Goal: Task Accomplishment & Management: Use online tool/utility

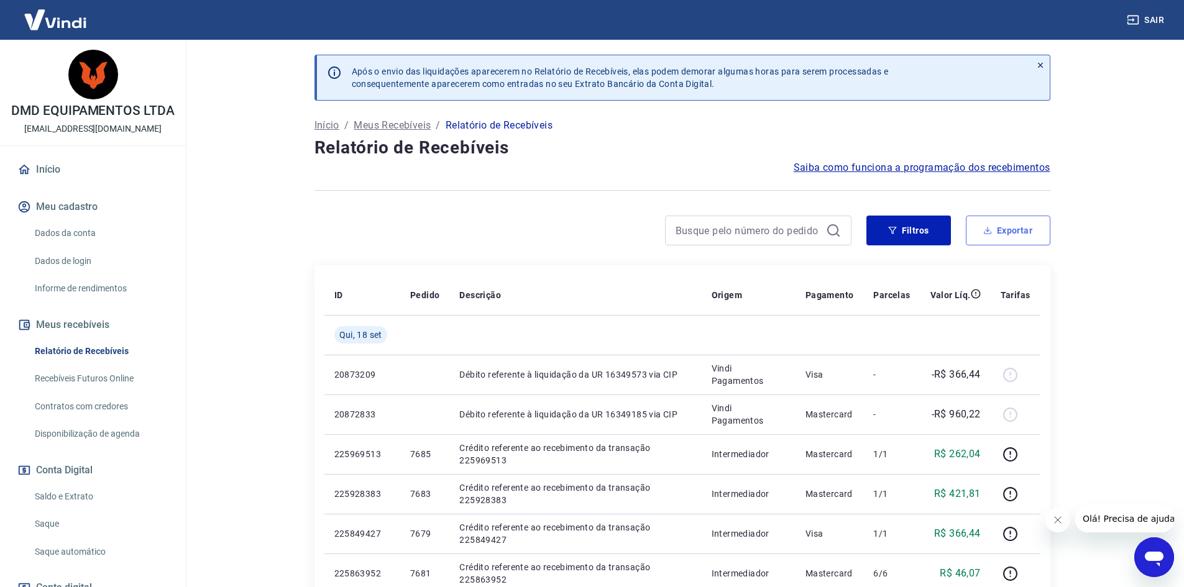
click at [1013, 229] on button "Exportar" at bounding box center [1008, 231] width 85 height 30
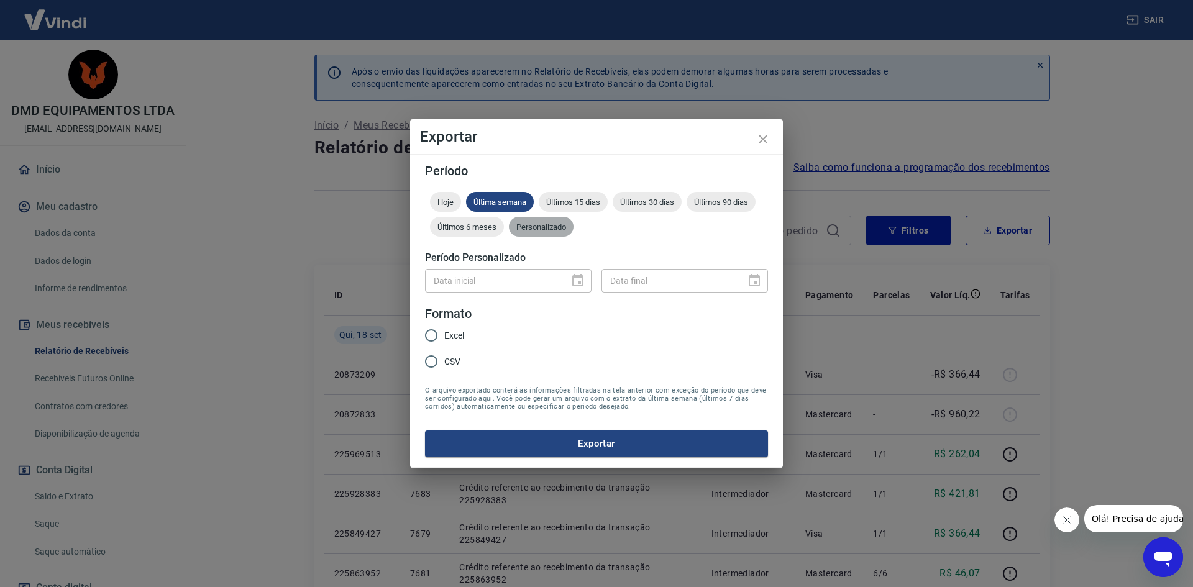
click at [534, 226] on span "Personalizado" at bounding box center [541, 226] width 65 height 9
click at [584, 284] on icon "Choose date" at bounding box center [577, 280] width 15 height 15
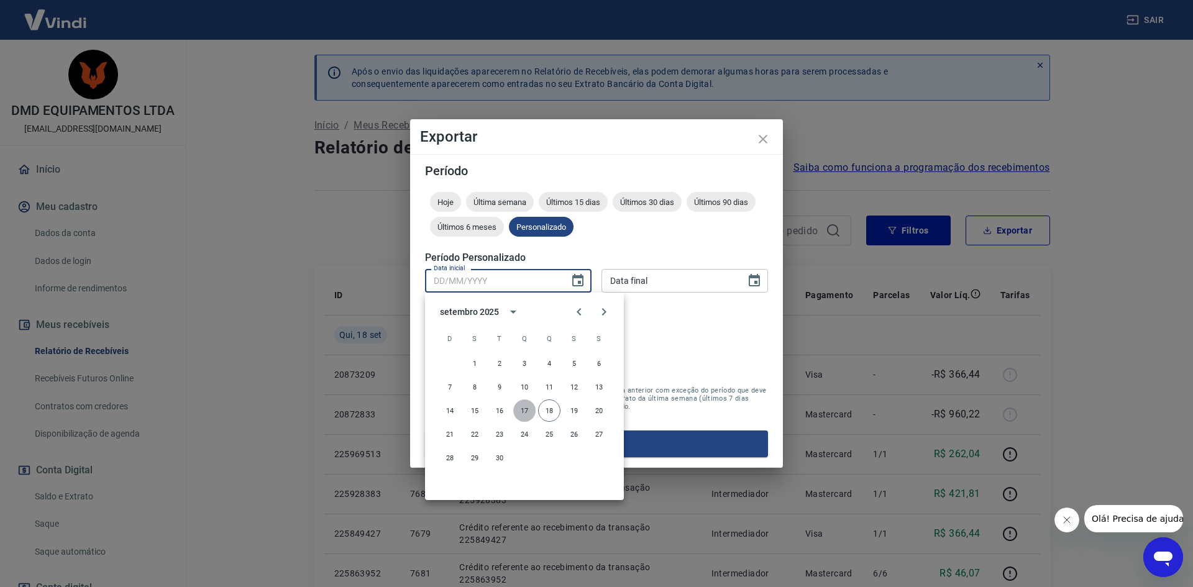
click at [524, 416] on button "17" at bounding box center [524, 411] width 22 height 22
type input "[DATE]"
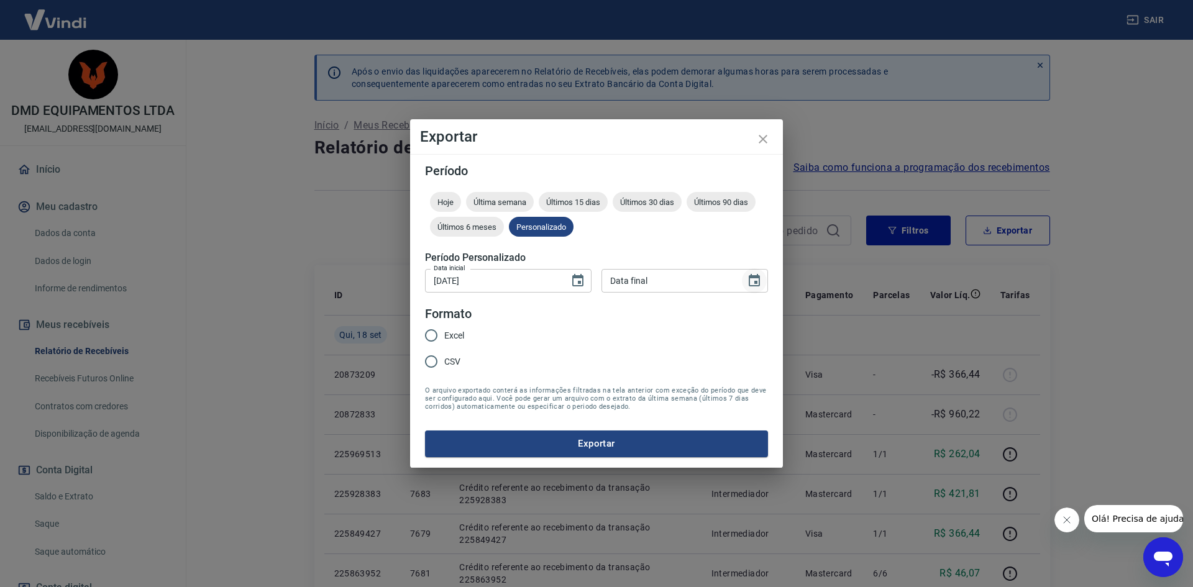
click at [756, 285] on icon "Choose date" at bounding box center [754, 280] width 15 height 15
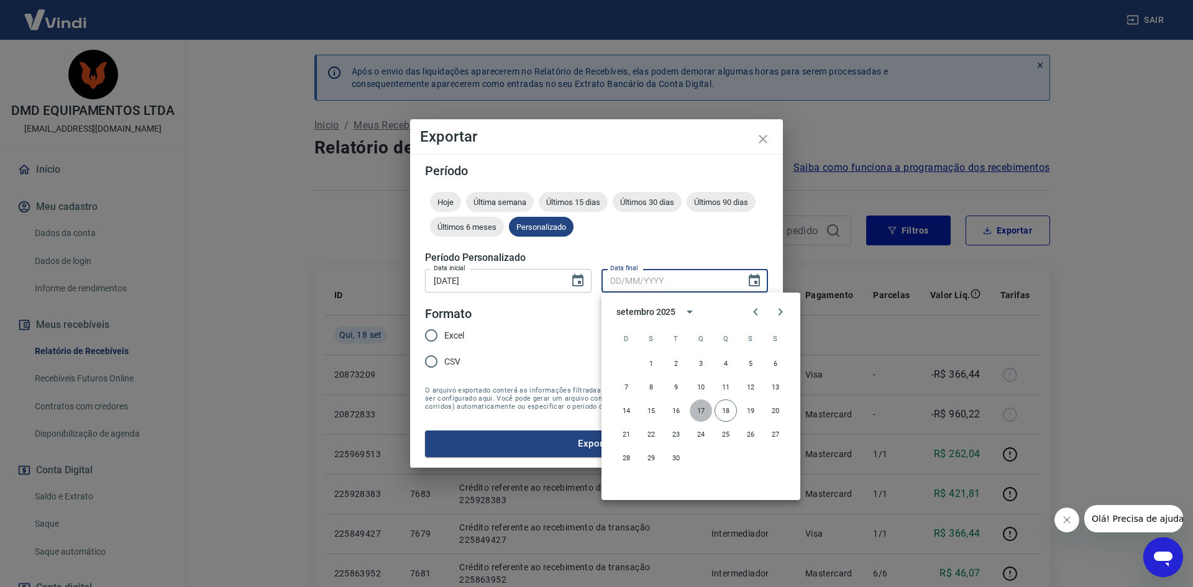
click at [701, 413] on button "17" at bounding box center [701, 411] width 22 height 22
type input "[DATE]"
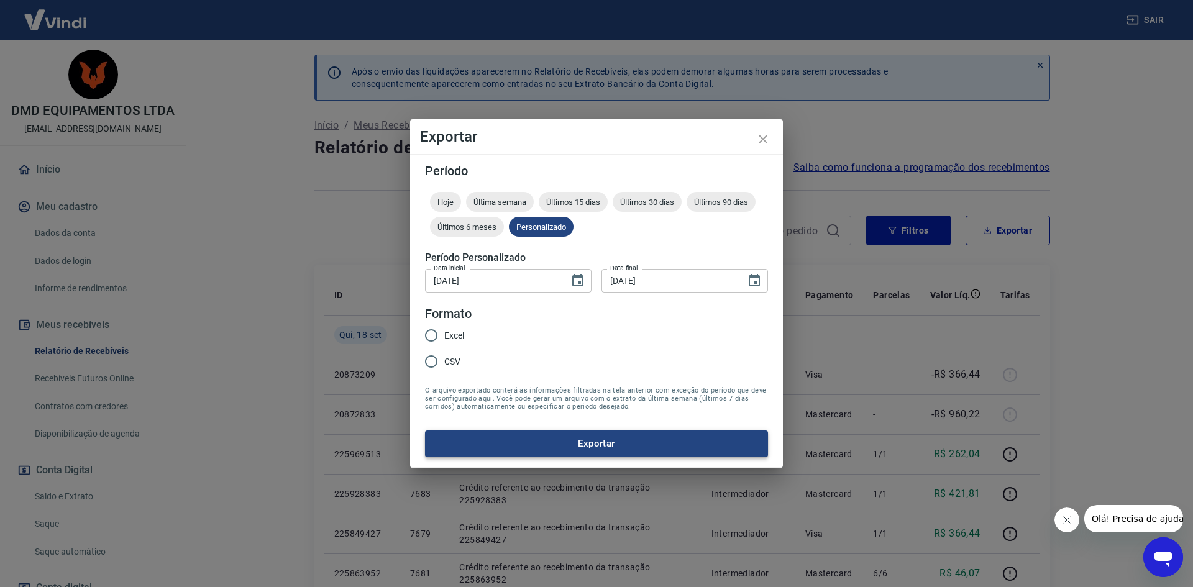
click at [572, 445] on button "Exportar" at bounding box center [596, 444] width 343 height 26
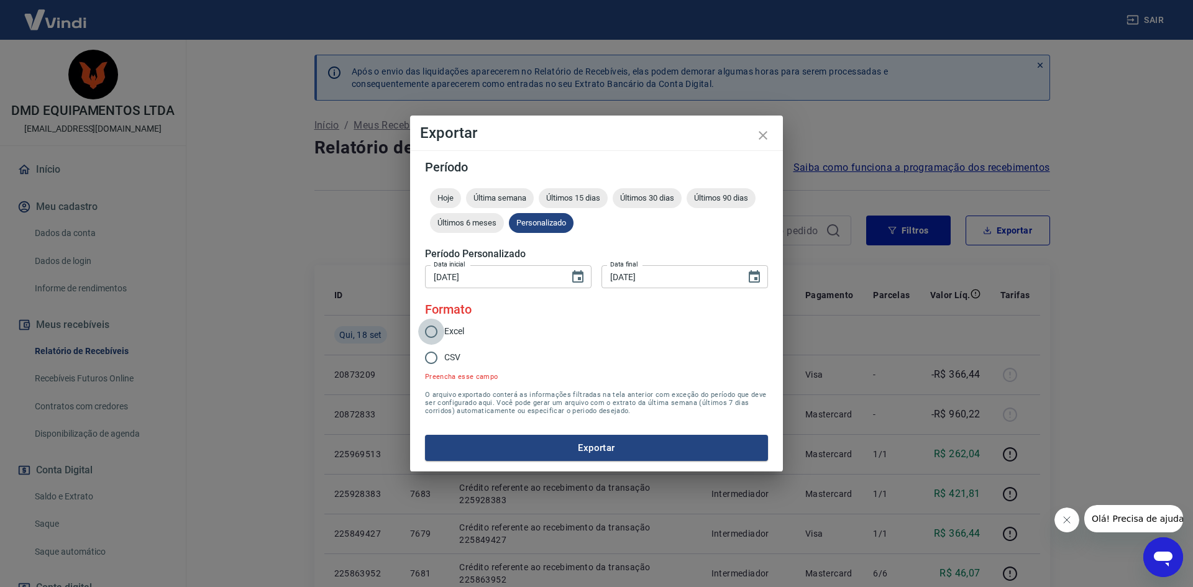
click at [433, 333] on input "Excel" at bounding box center [431, 332] width 26 height 26
radio input "true"
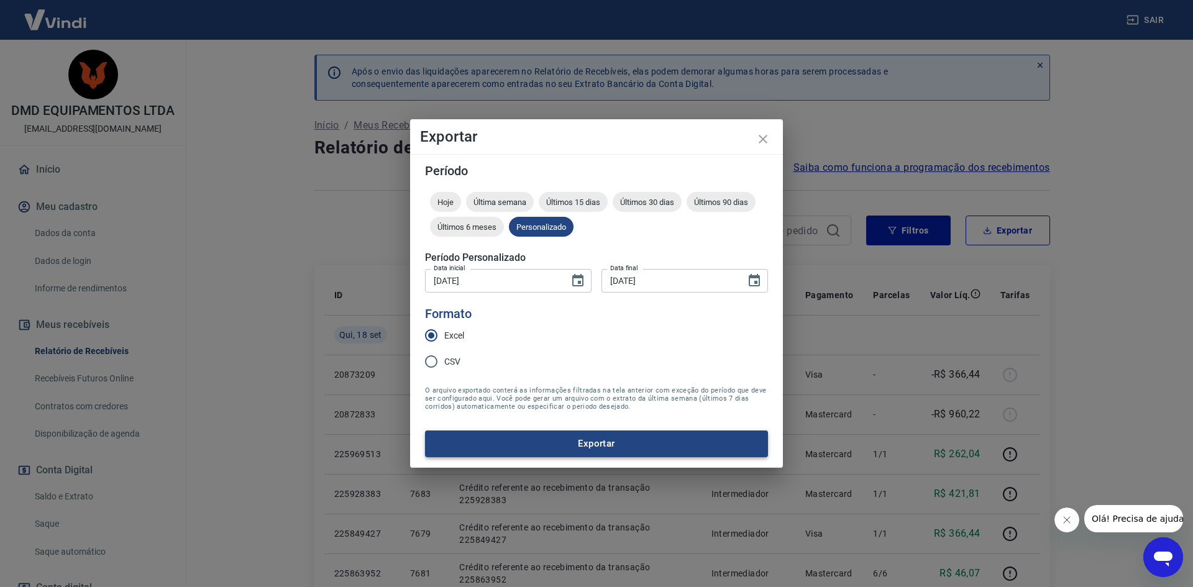
click at [597, 443] on button "Exportar" at bounding box center [596, 444] width 343 height 26
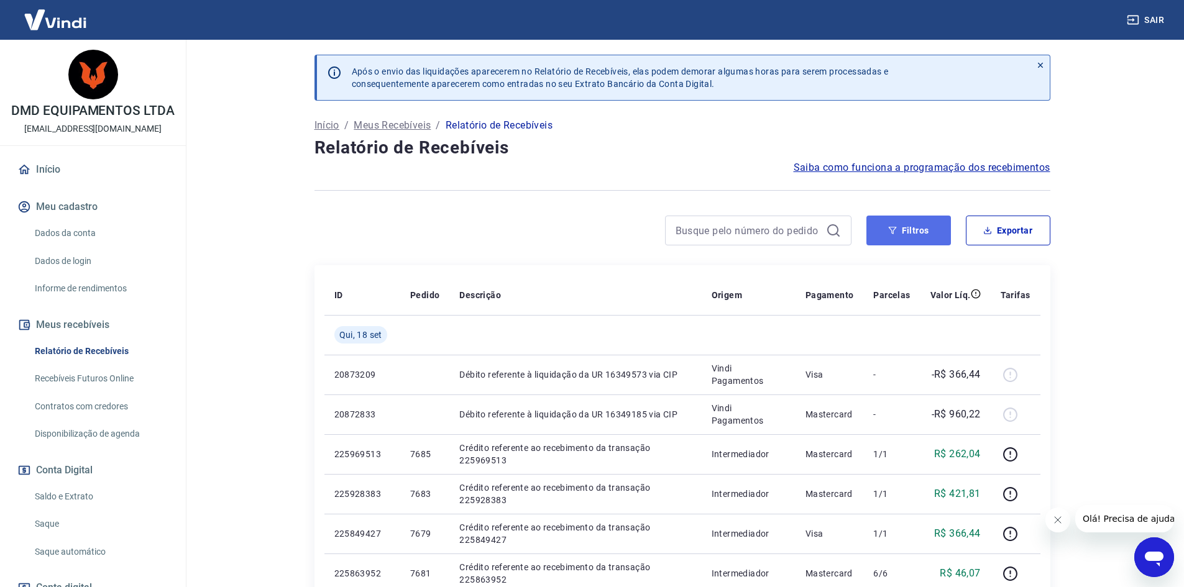
click at [929, 229] on button "Filtros" at bounding box center [908, 231] width 85 height 30
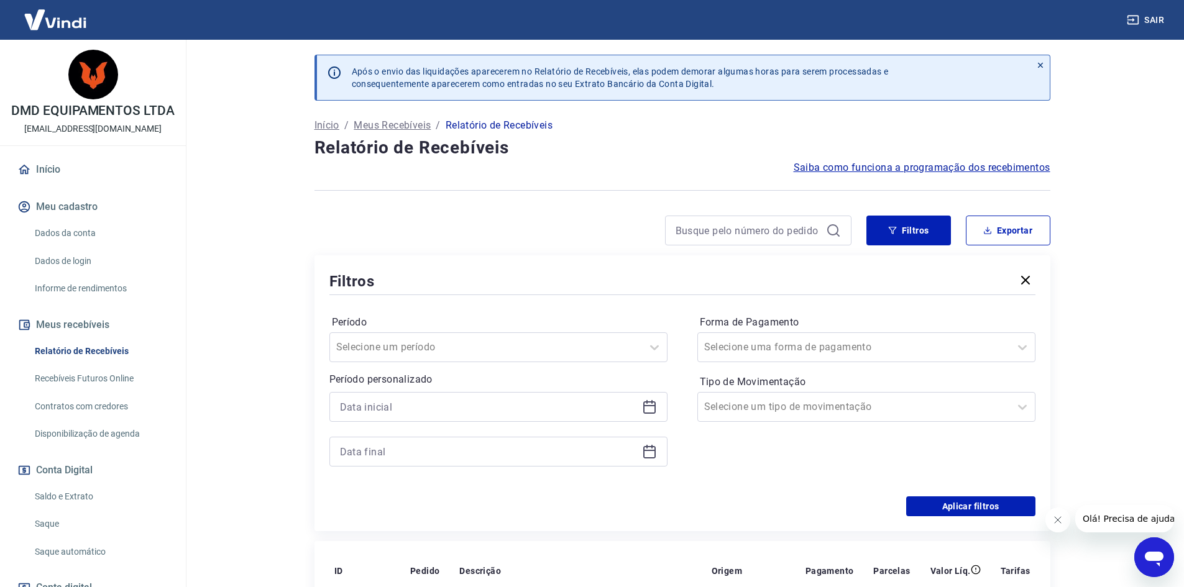
click at [648, 406] on icon at bounding box center [649, 405] width 12 height 1
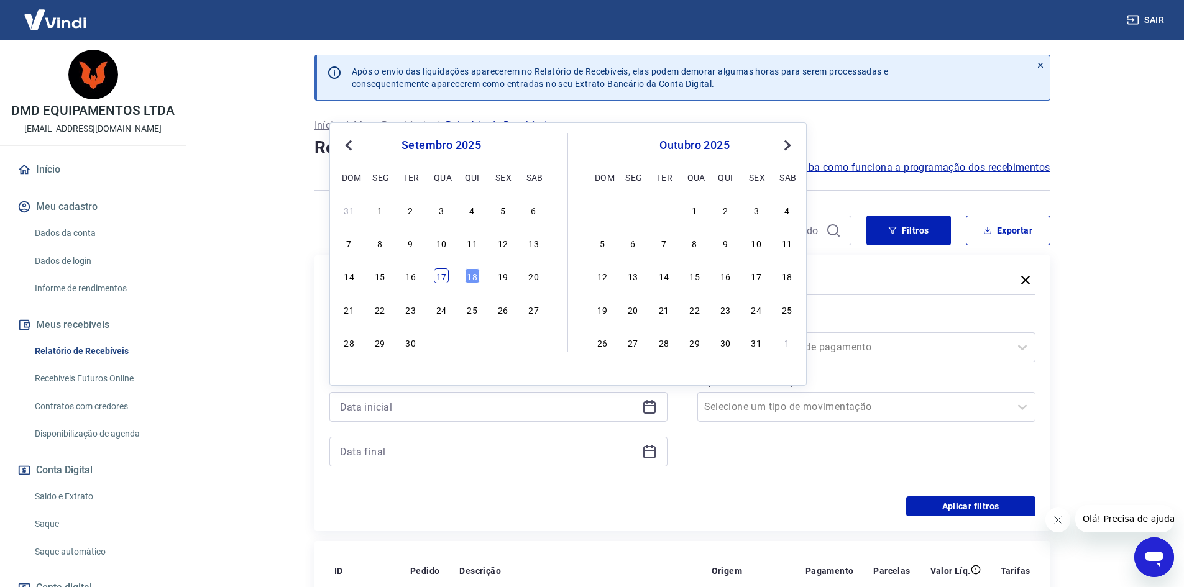
click at [436, 271] on div "17" at bounding box center [441, 275] width 15 height 15
type input "[DATE]"
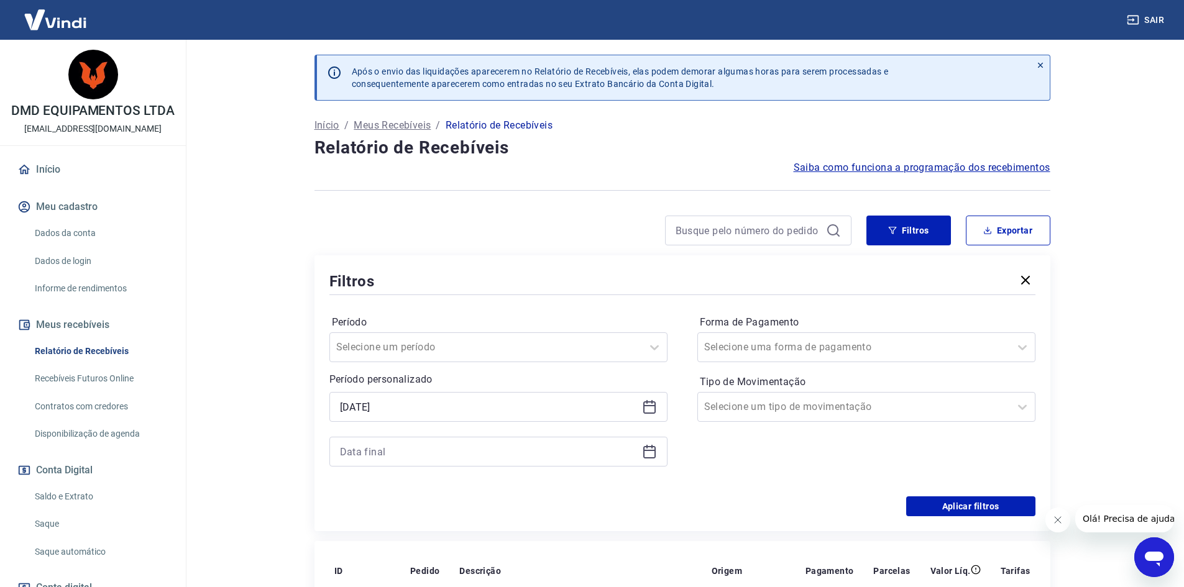
click at [647, 453] on icon at bounding box center [649, 451] width 15 height 15
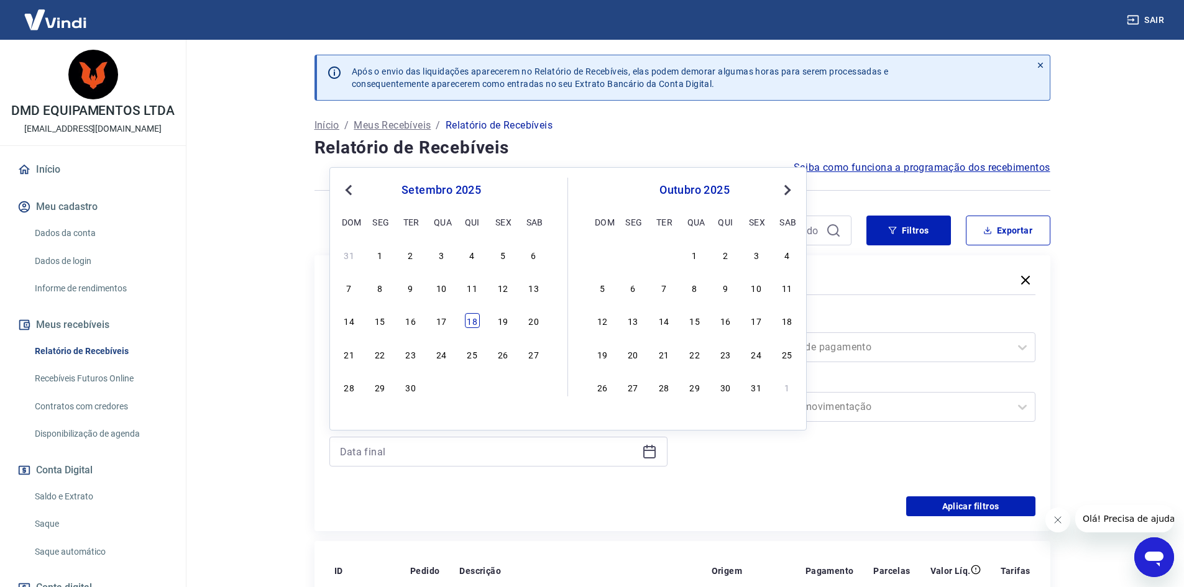
click at [467, 324] on div "18" at bounding box center [472, 320] width 15 height 15
type input "[DATE]"
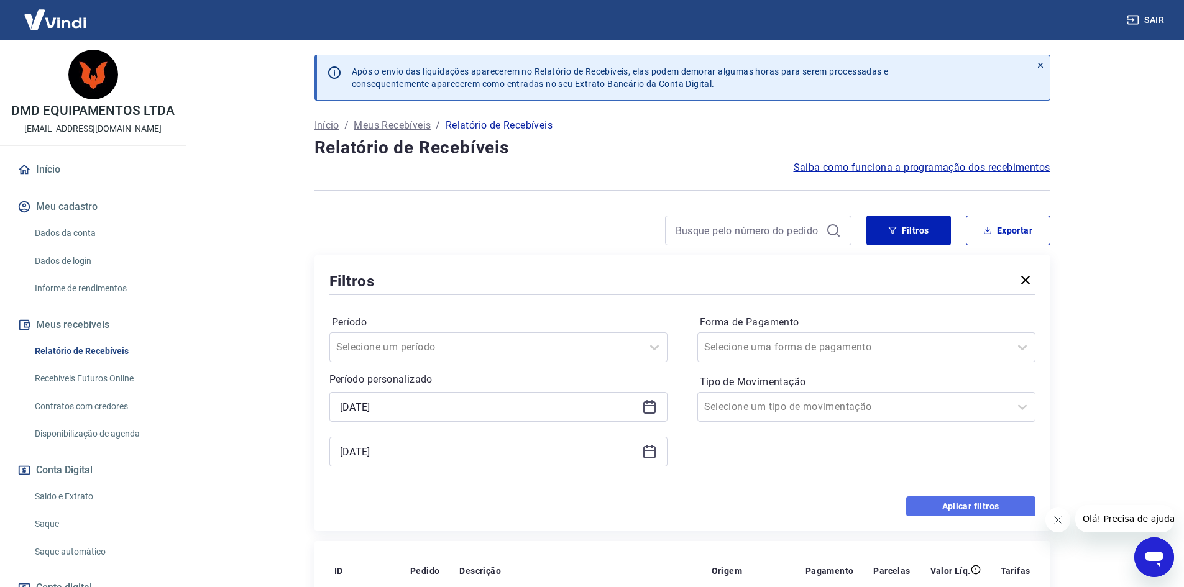
click at [967, 503] on button "Aplicar filtros" at bounding box center [970, 506] width 129 height 20
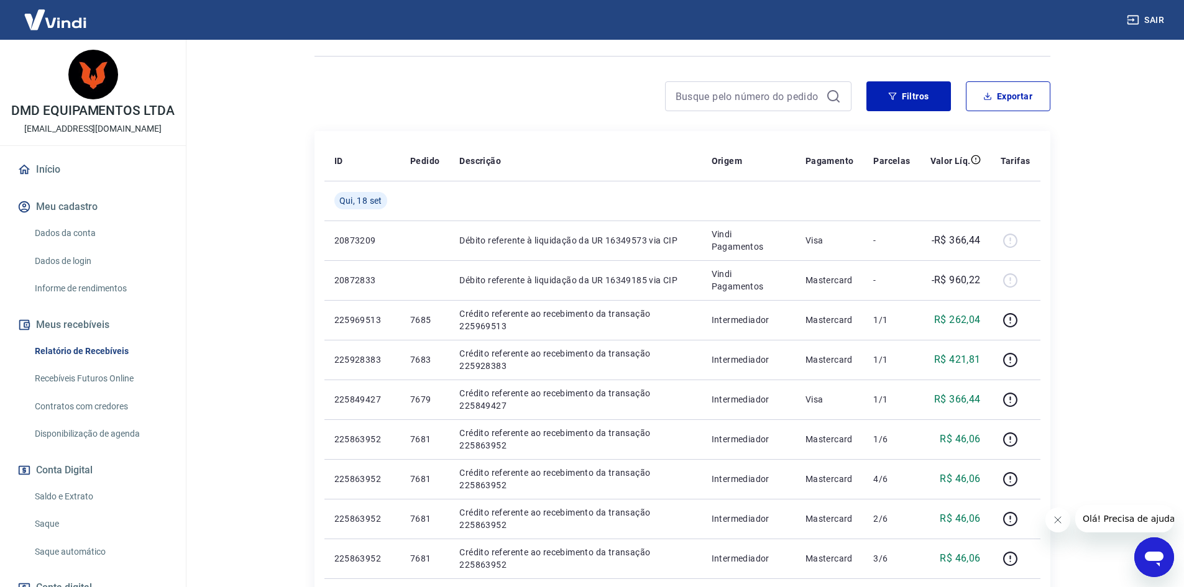
scroll to position [104, 0]
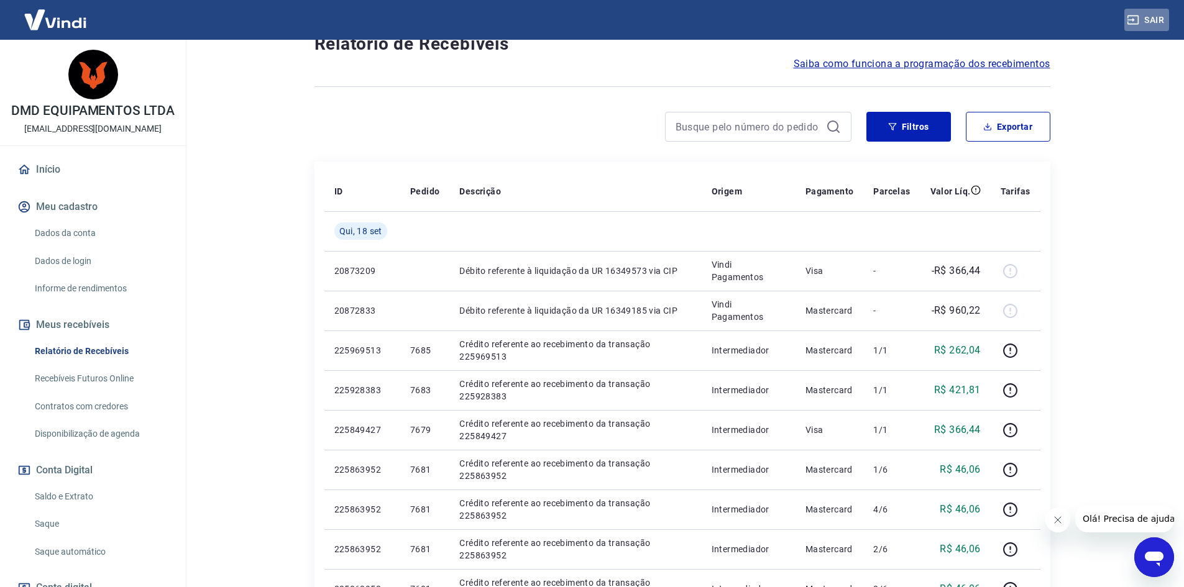
click at [1141, 19] on button "Sair" at bounding box center [1146, 20] width 45 height 23
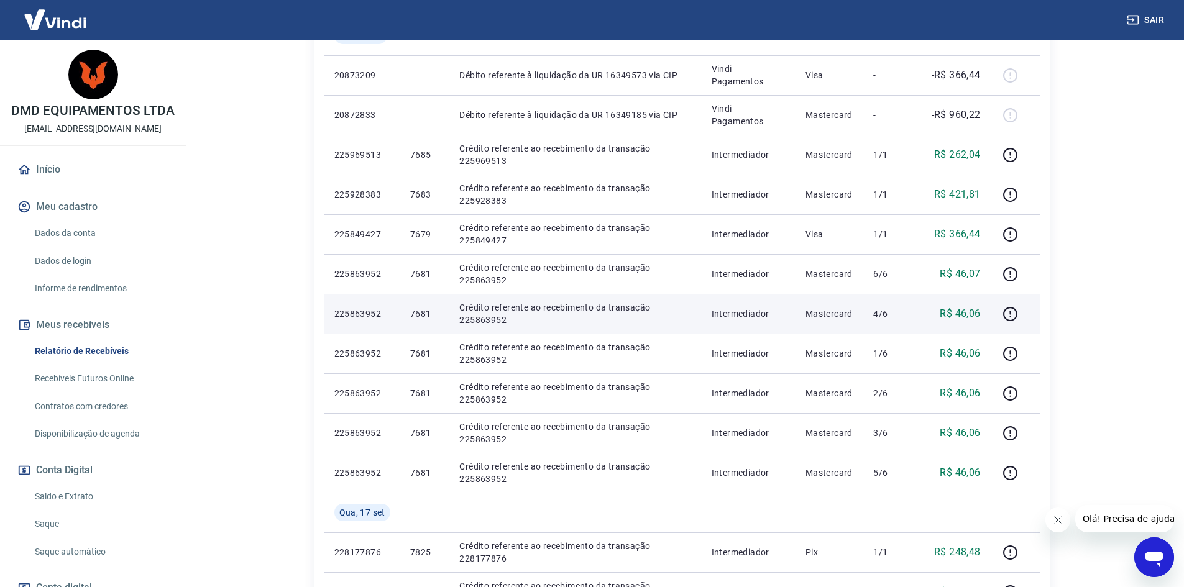
scroll to position [311, 0]
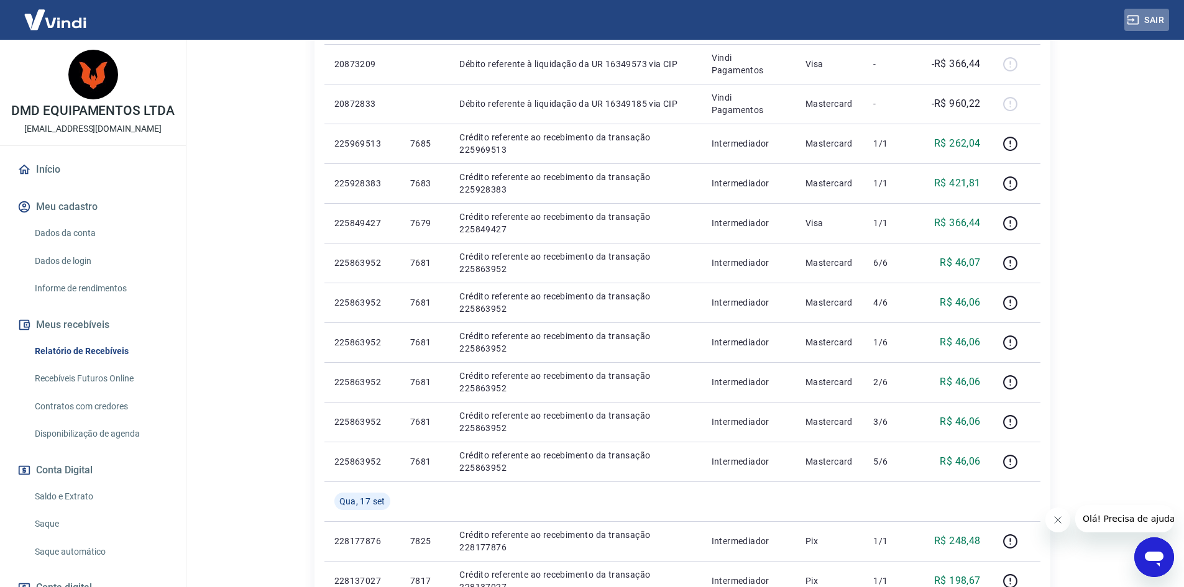
click at [1143, 18] on button "Sair" at bounding box center [1146, 20] width 45 height 23
